Goal: Book appointment/travel/reservation

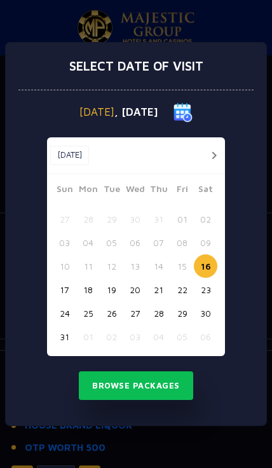
scroll to position [6, 0]
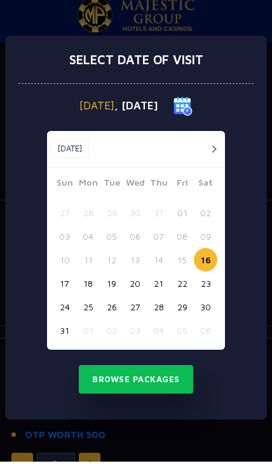
click at [220, 148] on button "button" at bounding box center [214, 156] width 16 height 16
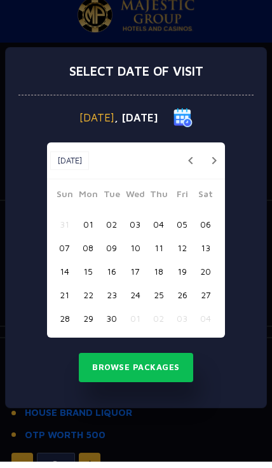
click at [222, 156] on div "[DATE] [DATE]" at bounding box center [136, 167] width 178 height 37
click at [212, 160] on button "button" at bounding box center [214, 167] width 16 height 16
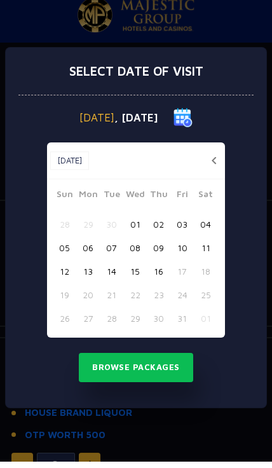
click at [158, 267] on button "16" at bounding box center [159, 278] width 24 height 24
click at [151, 361] on button "Browse Packages" at bounding box center [136, 373] width 115 height 29
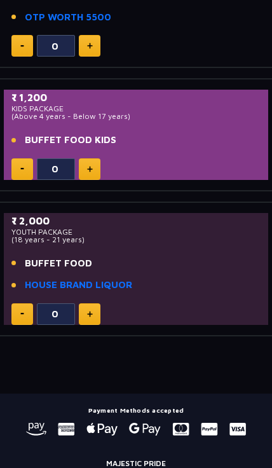
scroll to position [948, 0]
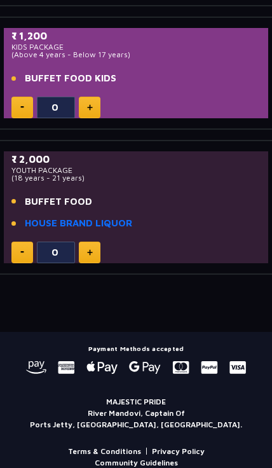
click at [101, 362] on icon at bounding box center [102, 368] width 31 height 13
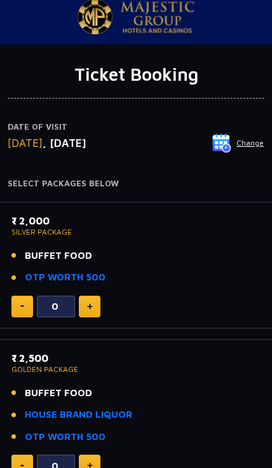
scroll to position [0, 0]
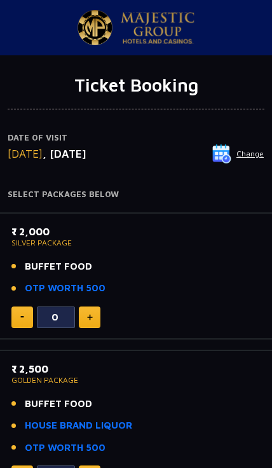
click at [89, 309] on button at bounding box center [90, 318] width 22 height 22
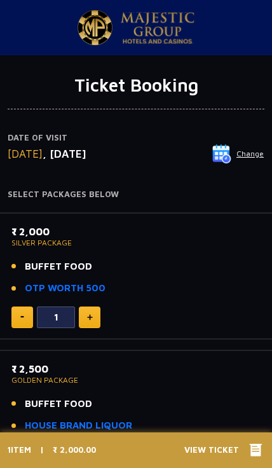
click at [92, 314] on img at bounding box center [90, 317] width 6 height 6
click at [94, 310] on button at bounding box center [90, 318] width 22 height 22
click at [95, 309] on button at bounding box center [90, 318] width 22 height 22
click at [96, 307] on button at bounding box center [90, 318] width 22 height 22
click at [97, 307] on button at bounding box center [90, 318] width 22 height 22
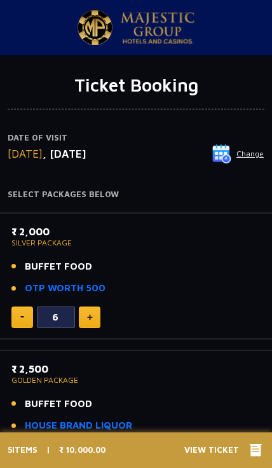
click at [97, 307] on button at bounding box center [90, 318] width 22 height 22
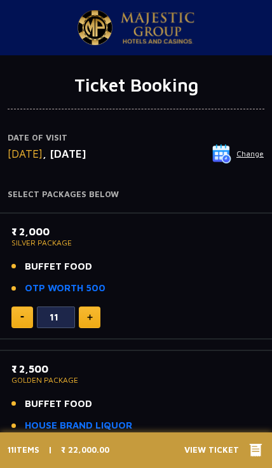
click at [99, 307] on button at bounding box center [90, 318] width 22 height 22
click at [98, 307] on button at bounding box center [90, 318] width 22 height 22
click at [99, 307] on button at bounding box center [90, 318] width 22 height 22
click at [101, 307] on div "14" at bounding box center [135, 318] width 249 height 22
click at [102, 307] on div "14" at bounding box center [135, 318] width 249 height 22
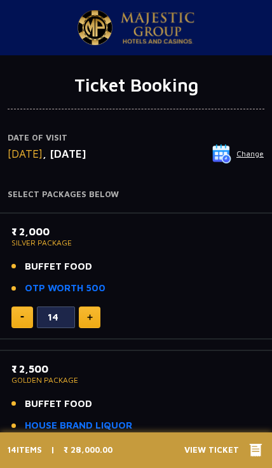
click at [95, 309] on button at bounding box center [90, 318] width 22 height 22
click at [99, 307] on button at bounding box center [90, 318] width 22 height 22
click at [100, 308] on button at bounding box center [90, 318] width 22 height 22
click at [23, 310] on button at bounding box center [22, 318] width 22 height 22
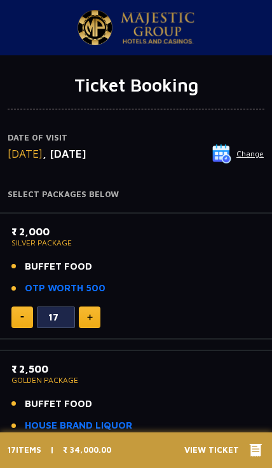
click at [24, 307] on button at bounding box center [22, 318] width 22 height 22
click at [27, 298] on div "₹ 2,000 SILVER PACKAGE BUFFET FOOD OTP WORTH 500" at bounding box center [135, 264] width 249 height 80
click at [25, 307] on button at bounding box center [22, 318] width 22 height 22
click at [27, 310] on button at bounding box center [22, 318] width 22 height 22
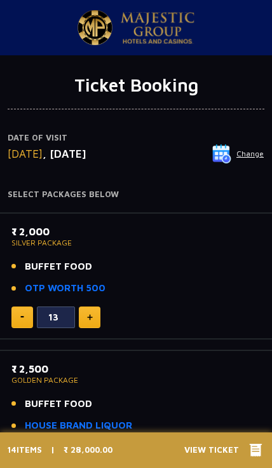
click at [28, 310] on button at bounding box center [22, 318] width 22 height 22
click at [29, 310] on button at bounding box center [22, 318] width 22 height 22
click at [26, 314] on button at bounding box center [22, 318] width 22 height 22
click at [30, 314] on button at bounding box center [22, 318] width 22 height 22
click at [32, 316] on button at bounding box center [22, 318] width 22 height 22
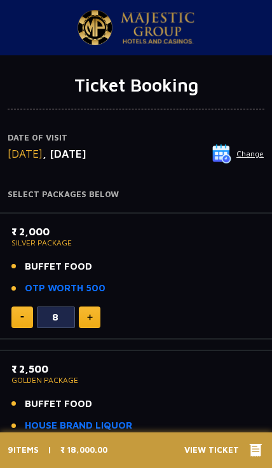
click at [31, 312] on button at bounding box center [22, 318] width 22 height 22
click at [28, 316] on button at bounding box center [22, 318] width 22 height 22
click at [25, 312] on button at bounding box center [22, 318] width 22 height 22
click at [27, 307] on button at bounding box center [22, 318] width 22 height 22
click at [30, 307] on button at bounding box center [22, 318] width 22 height 22
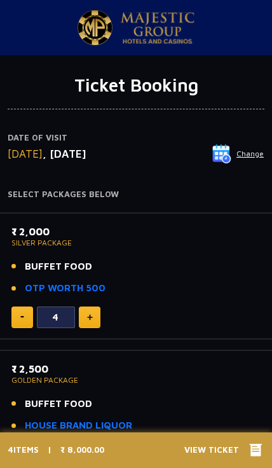
type input "3"
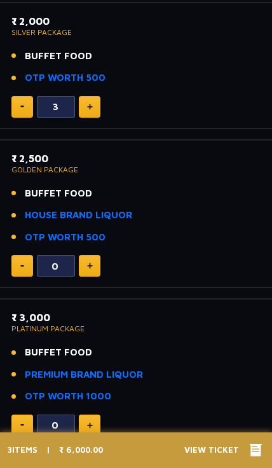
scroll to position [211, 0]
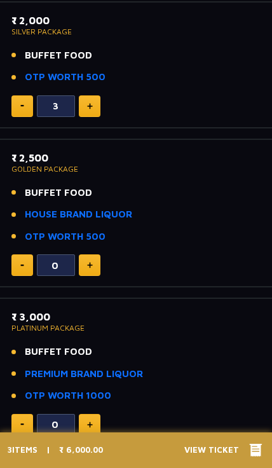
click at [136, 367] on link "PREMIUM BRAND LIQUOR" at bounding box center [84, 374] width 118 height 15
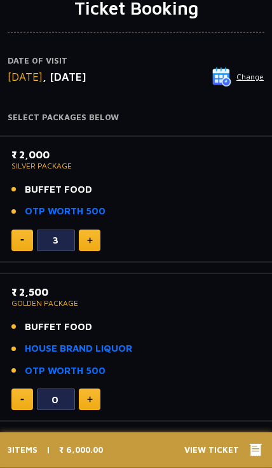
scroll to position [66, 0]
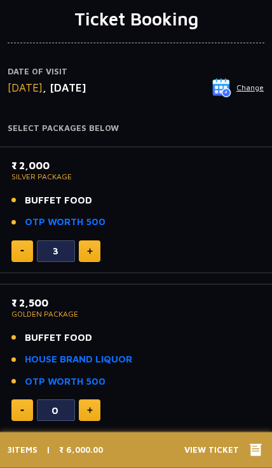
click at [69, 197] on span "BUFFET FOOD" at bounding box center [58, 200] width 67 height 15
click at [74, 188] on div "₹ 2,000 SILVER PACKAGE BUFFET FOOD OTP WORTH 500" at bounding box center [135, 198] width 249 height 80
click at [74, 195] on span "BUFFET FOOD" at bounding box center [58, 200] width 67 height 15
click at [79, 220] on link "OTP WORTH 500" at bounding box center [65, 222] width 81 height 15
